Goal: Task Accomplishment & Management: Manage account settings

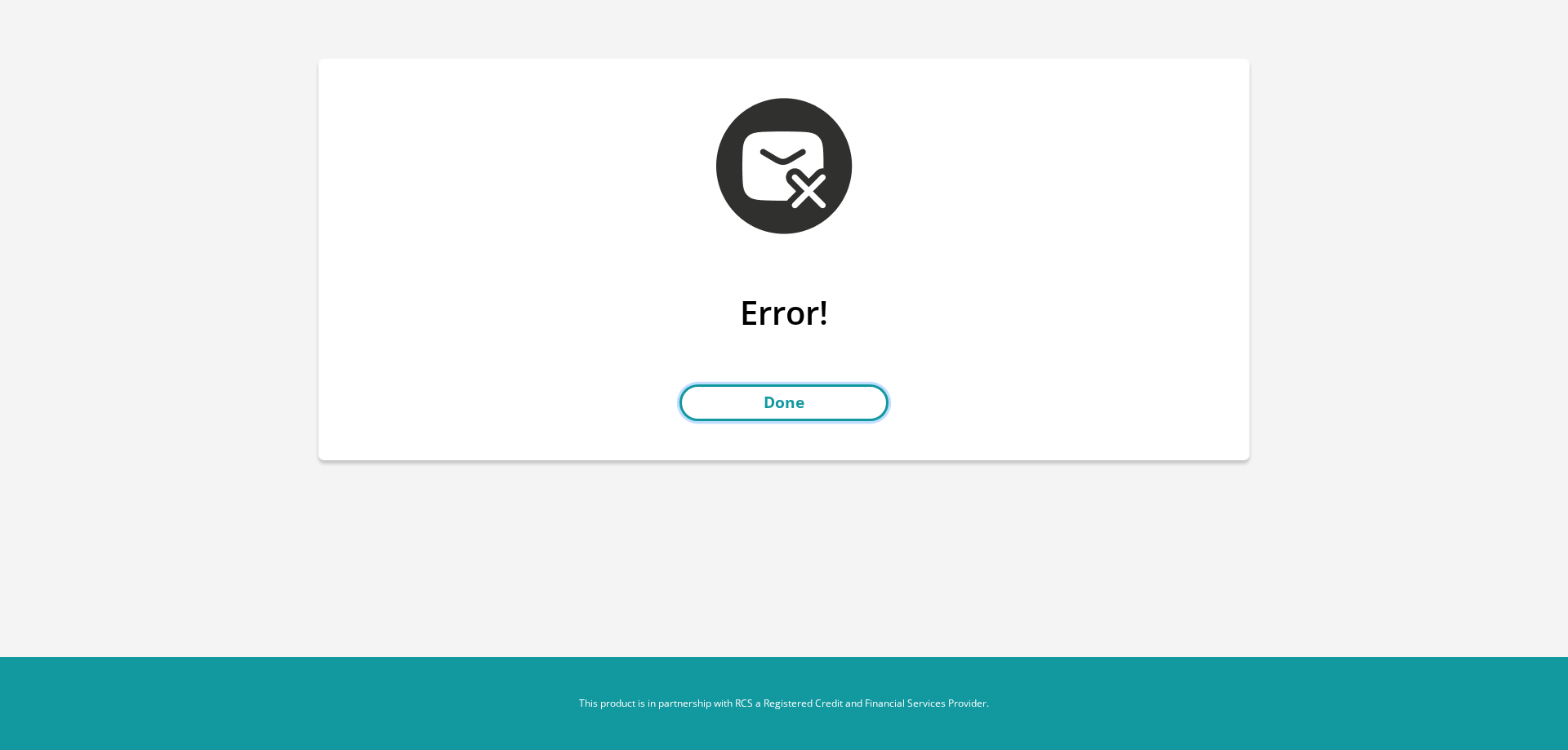
click at [810, 396] on link "Done" at bounding box center [784, 403] width 209 height 36
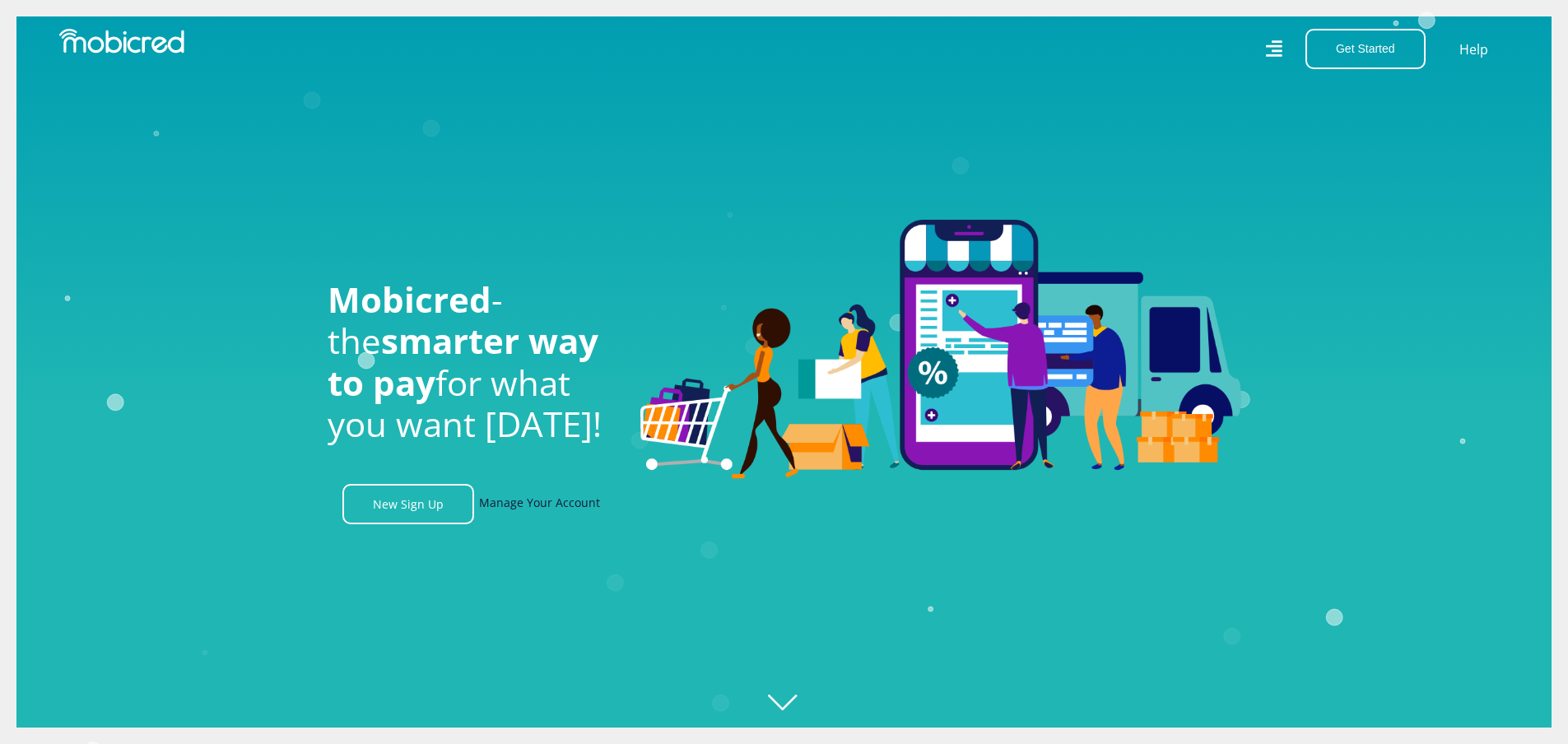
click at [522, 506] on link "Manage Your Account" at bounding box center [539, 504] width 121 height 41
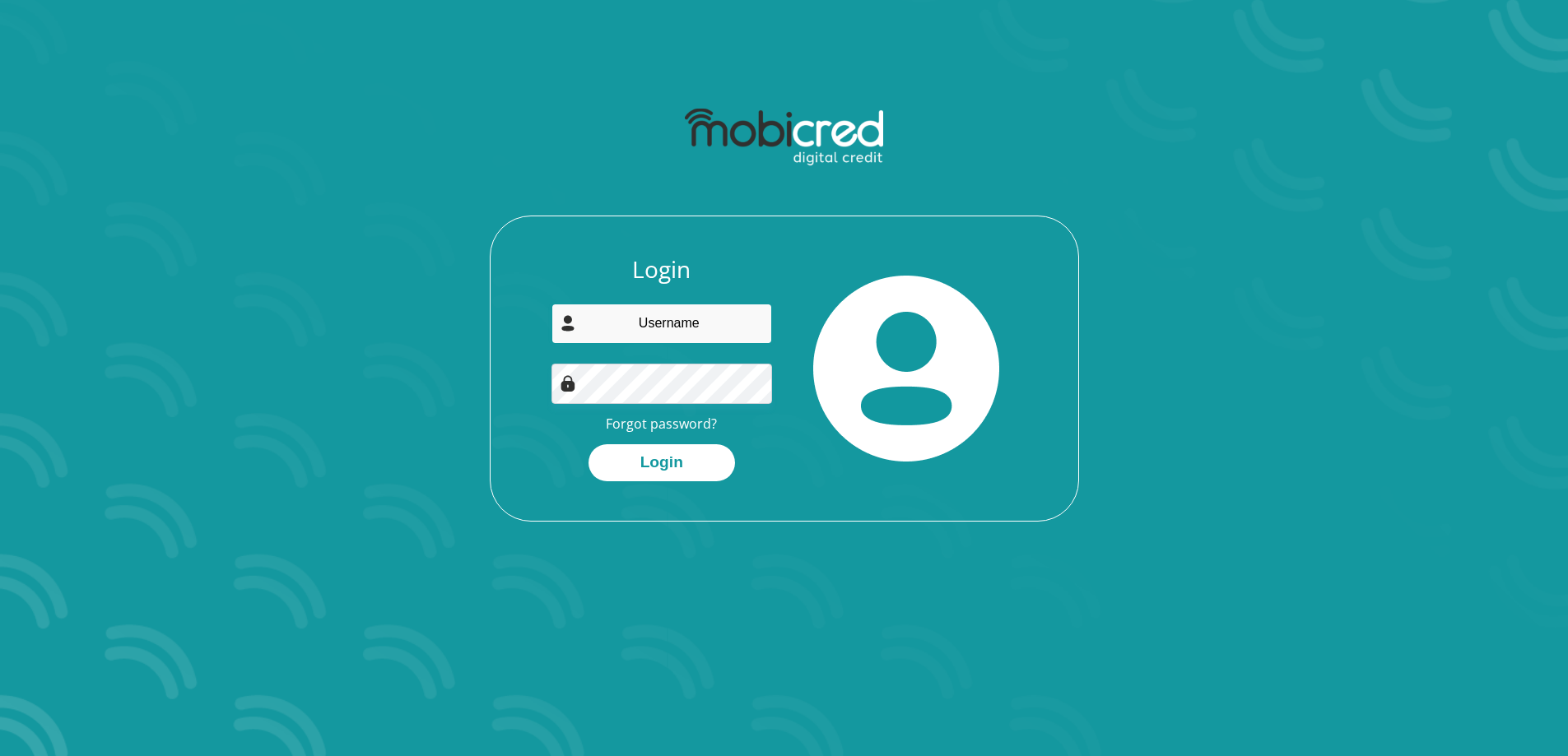
click at [659, 333] on input "email" at bounding box center [662, 324] width 221 height 41
type input "tnlutchman@gmail.com"
click at [589, 445] on button "Login" at bounding box center [662, 463] width 146 height 37
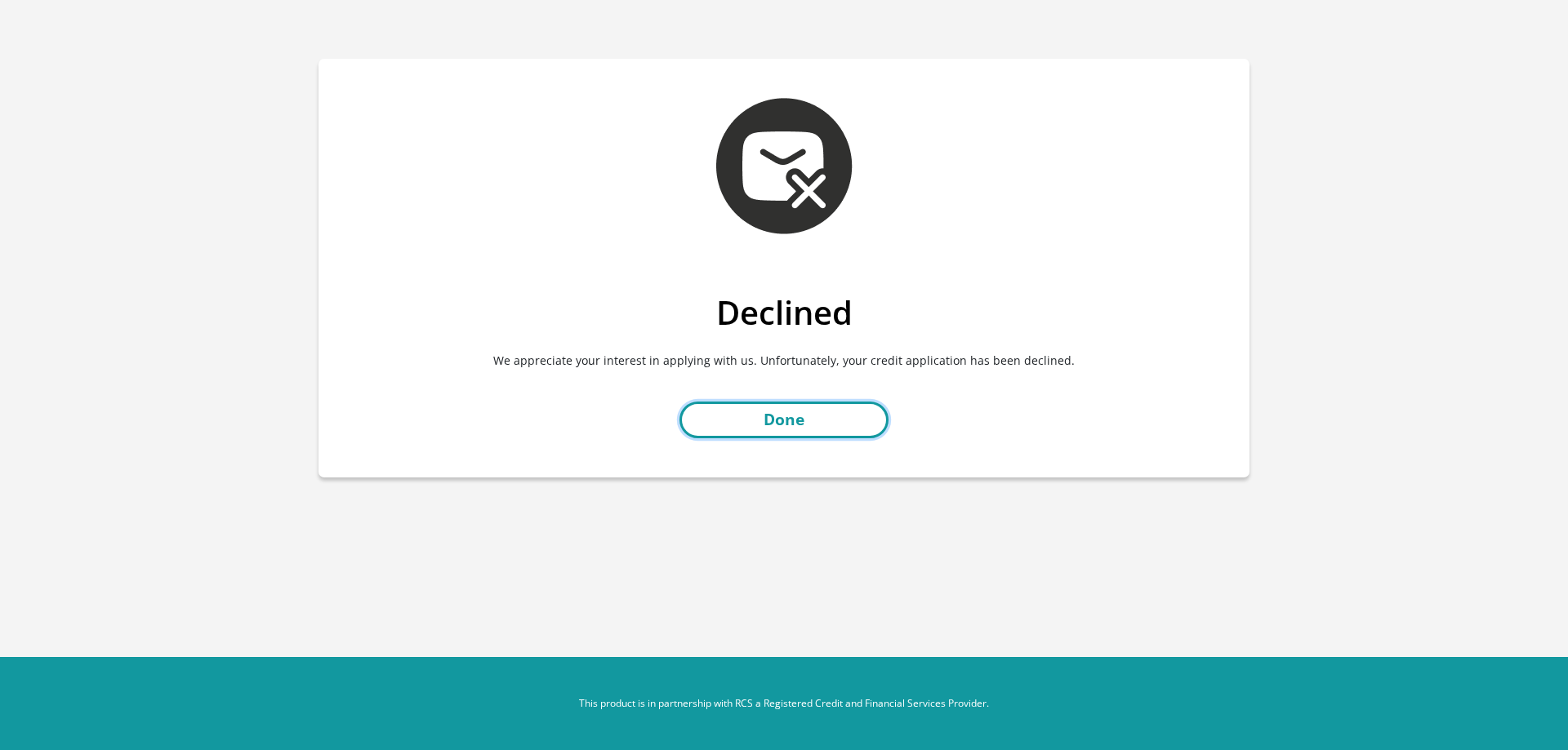
click at [747, 425] on link "Done" at bounding box center [784, 420] width 209 height 36
